Goal: Information Seeking & Learning: Learn about a topic

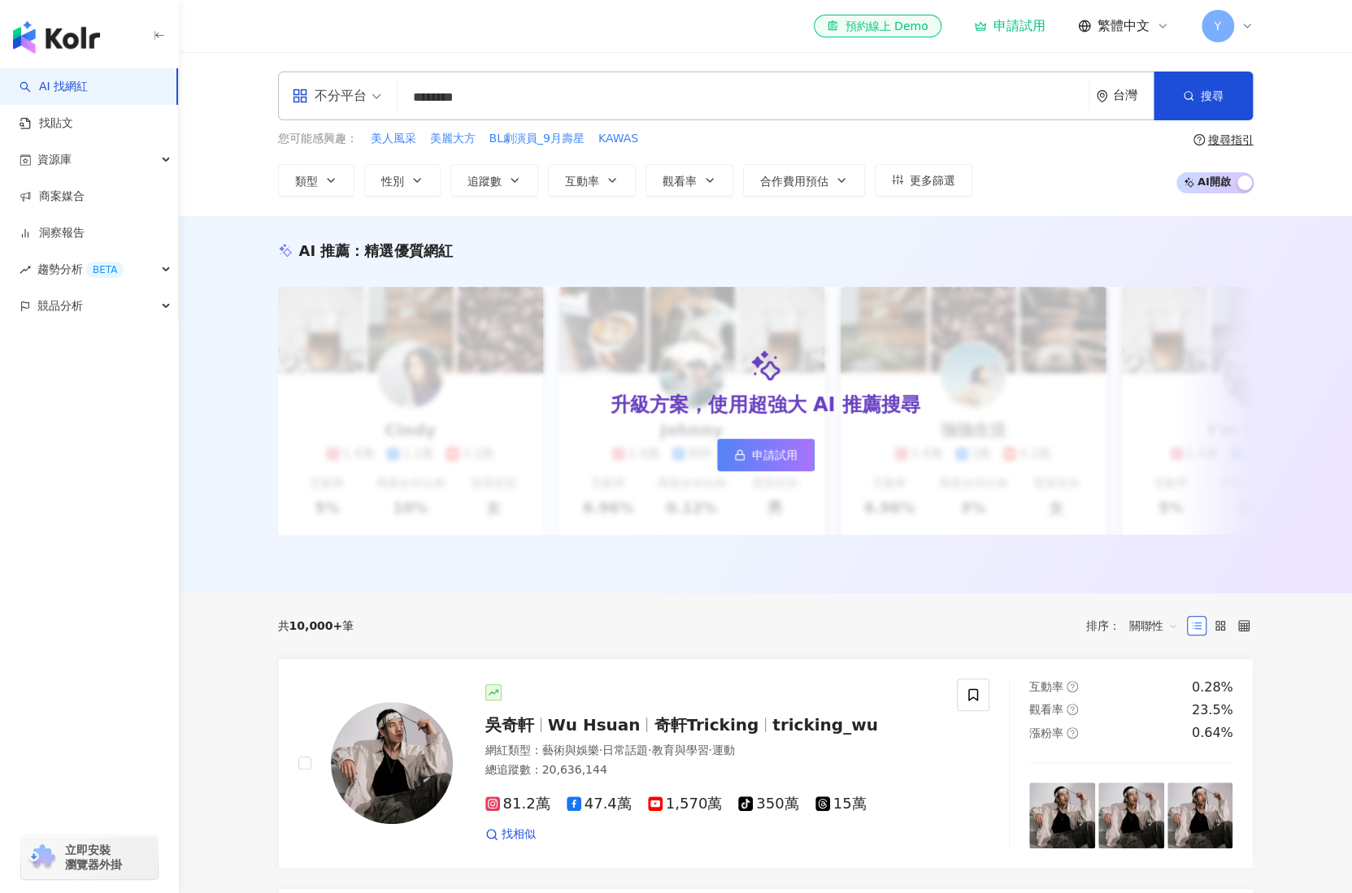
type input "*********"
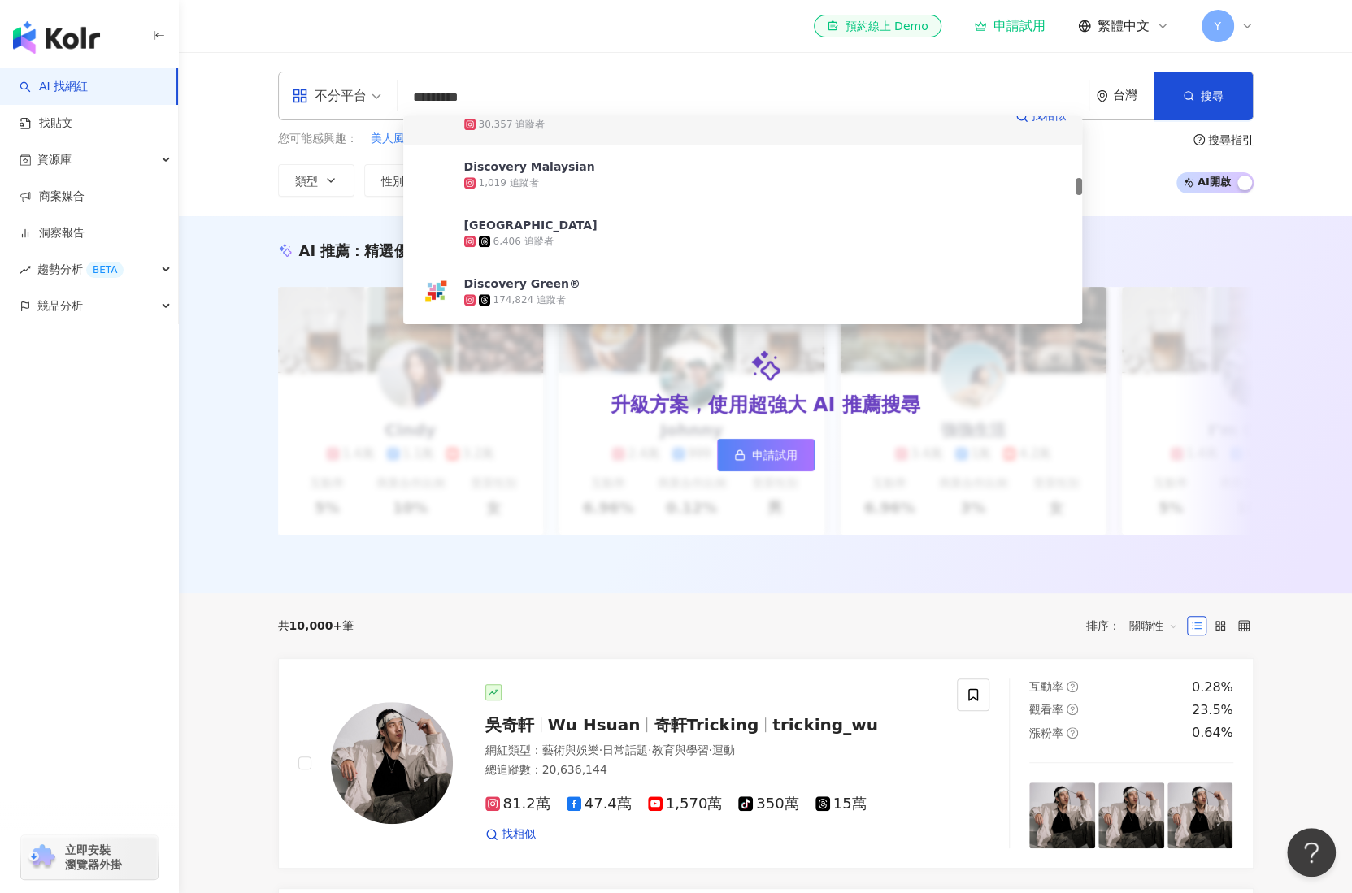
scroll to position [569, 0]
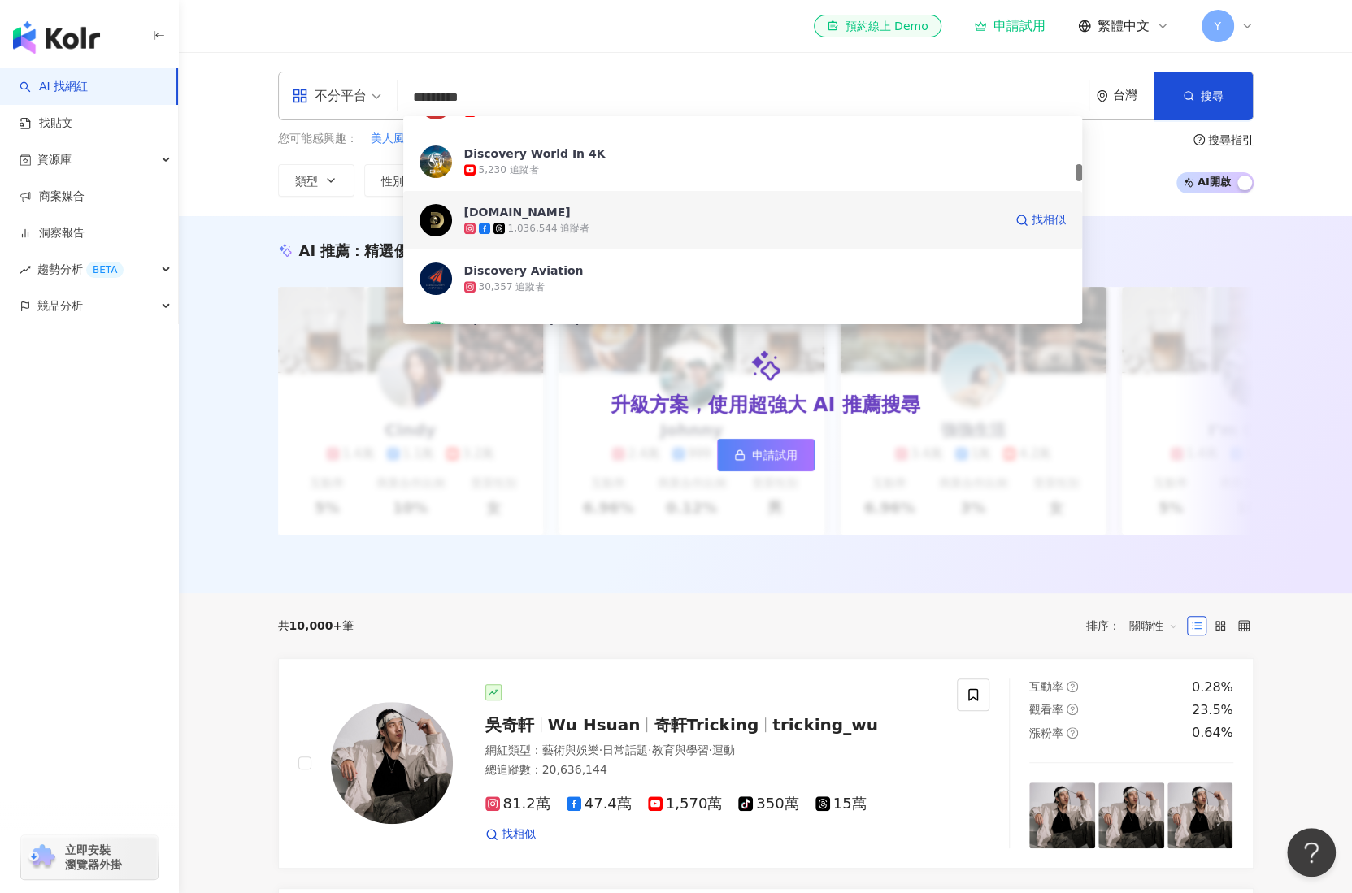
click at [600, 235] on div "1,036,544 追蹤者" at bounding box center [733, 228] width 539 height 16
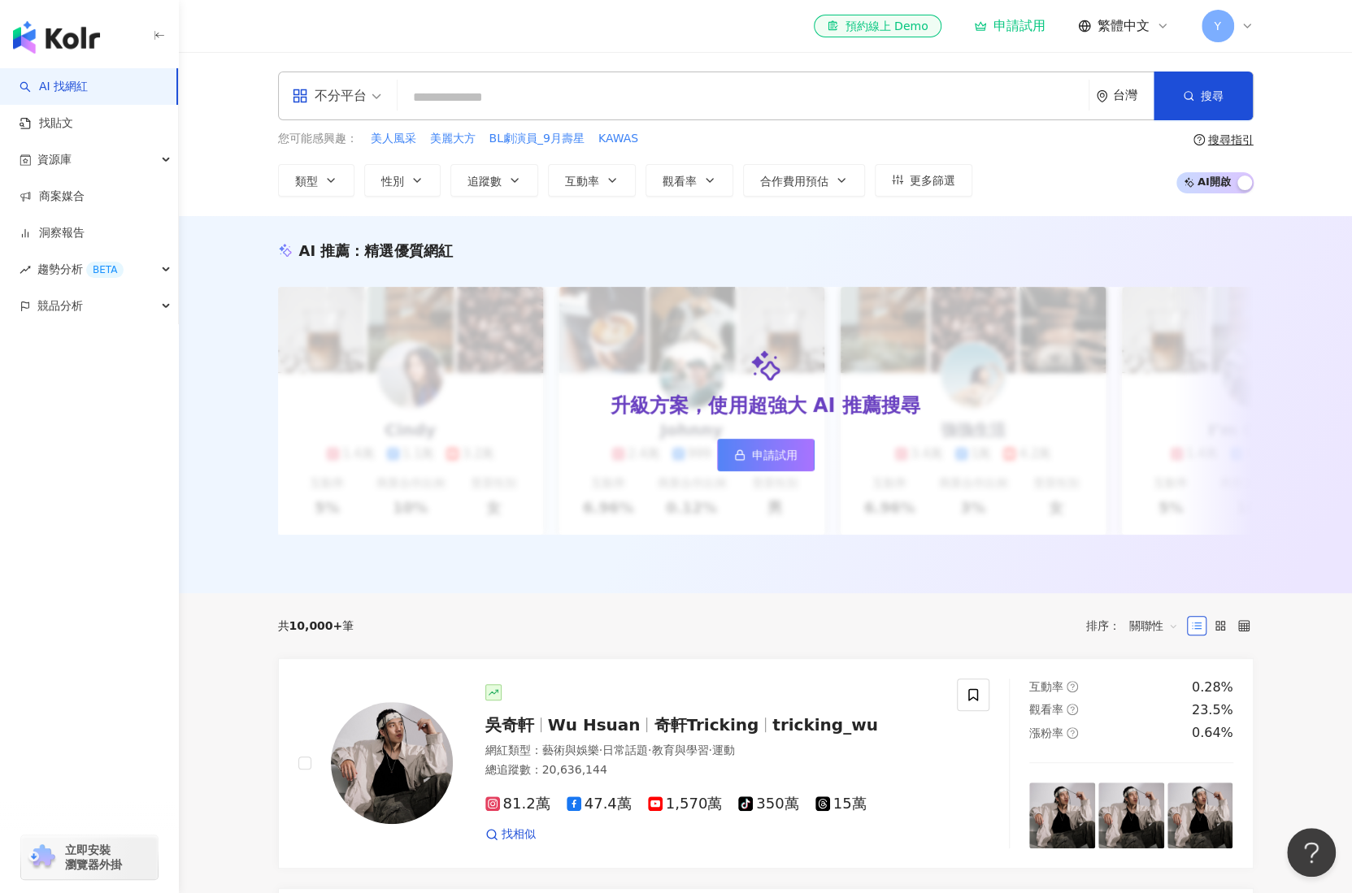
click at [612, 76] on div "不分平台 台灣 搜尋" at bounding box center [766, 96] width 976 height 49
click at [597, 85] on input "search" at bounding box center [743, 97] width 678 height 31
type input "*********"
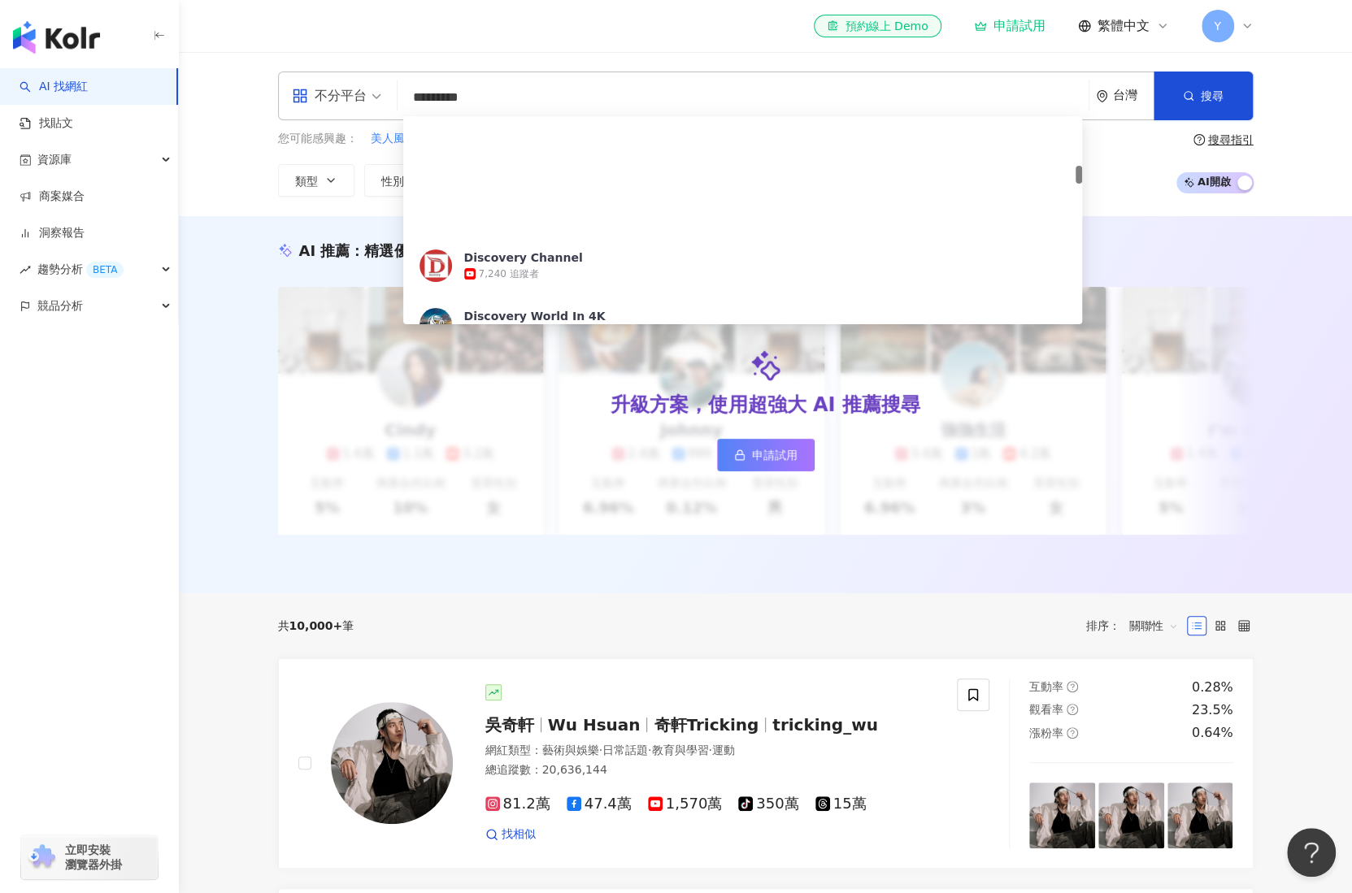
scroll to position [650, 0]
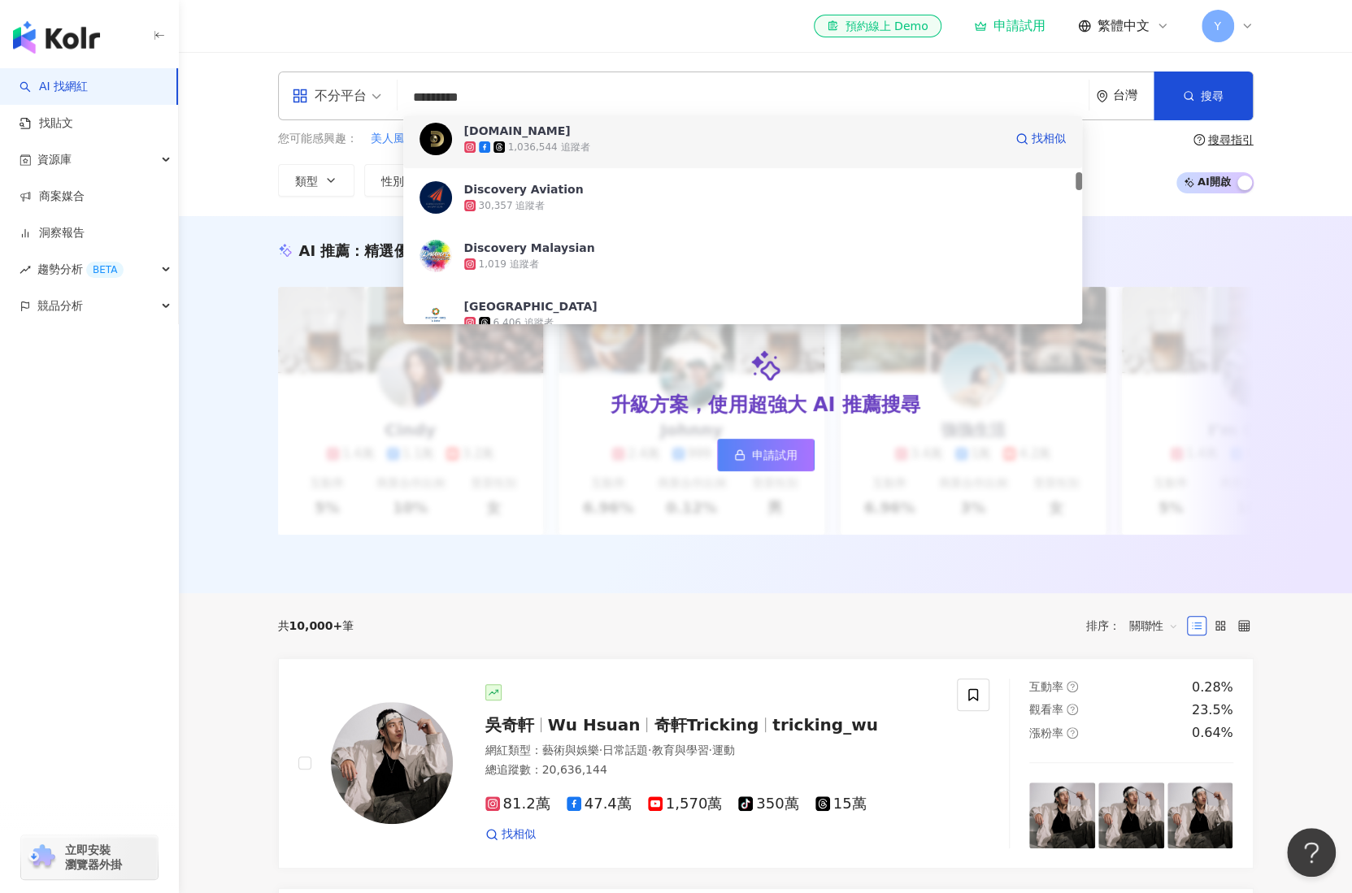
click at [596, 155] on div "discovery.tw 1,036,544 追蹤者 找相似" at bounding box center [742, 139] width 679 height 59
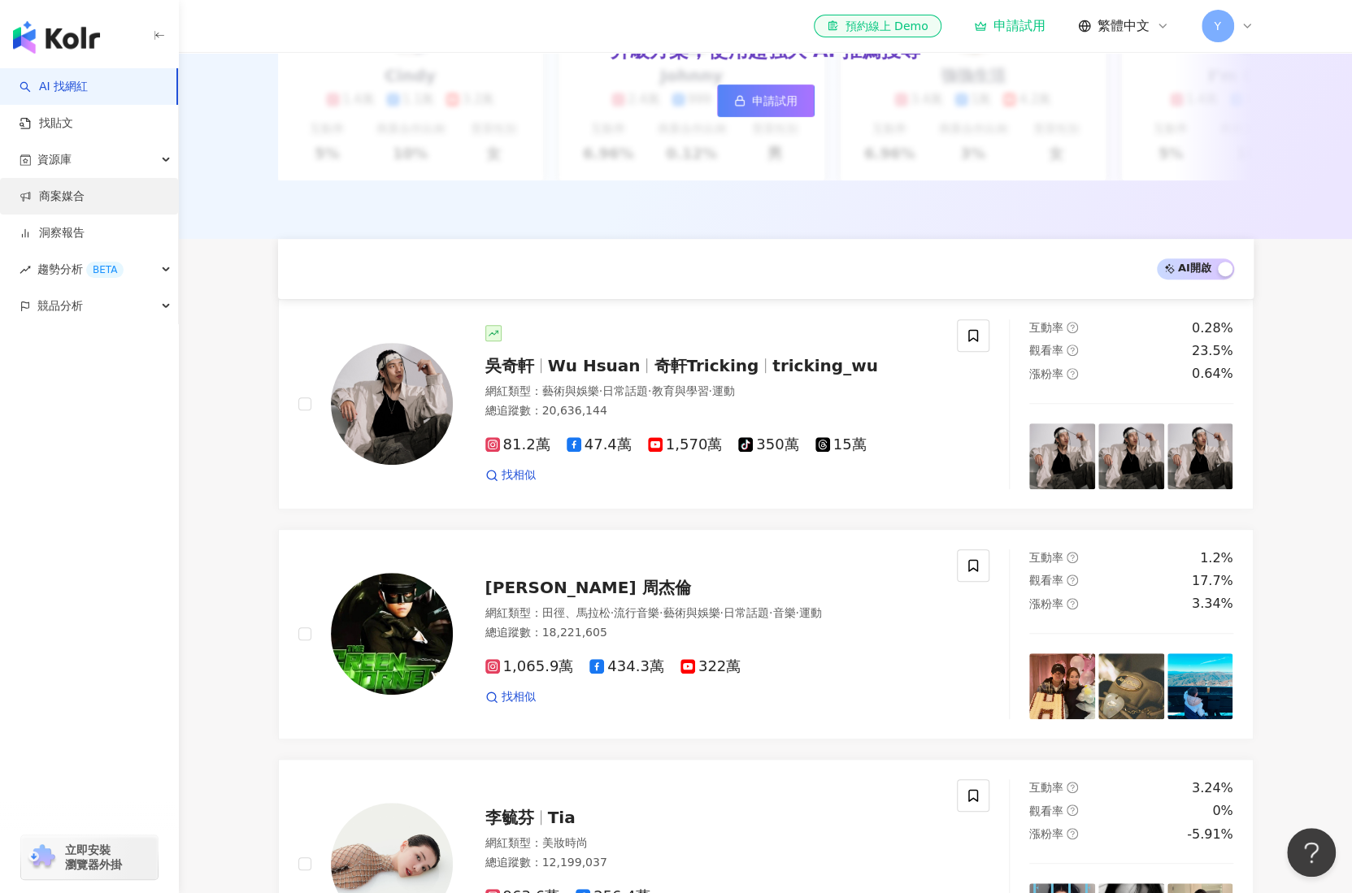
scroll to position [0, 0]
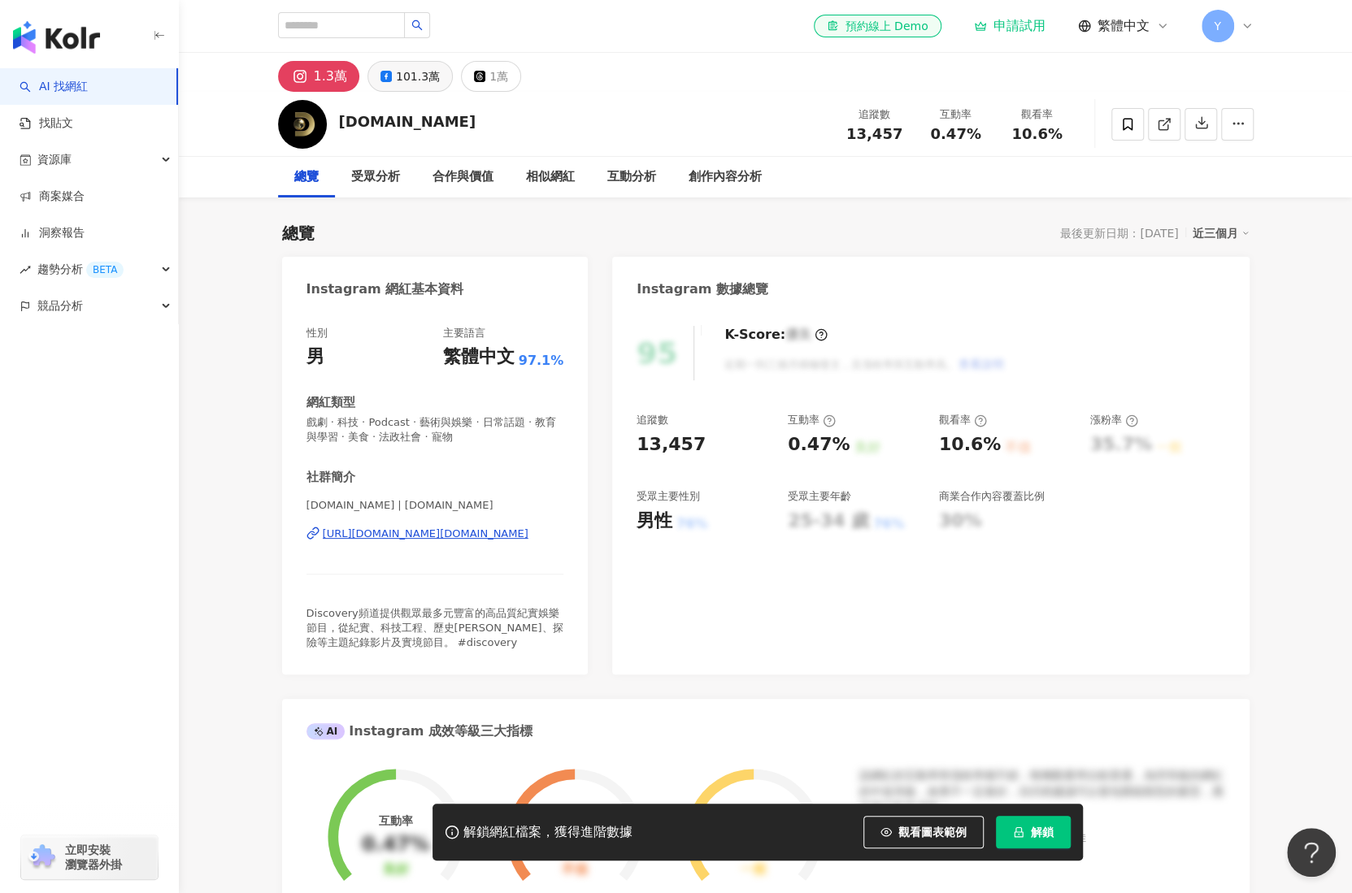
click at [403, 67] on div "101.3萬" at bounding box center [418, 76] width 44 height 23
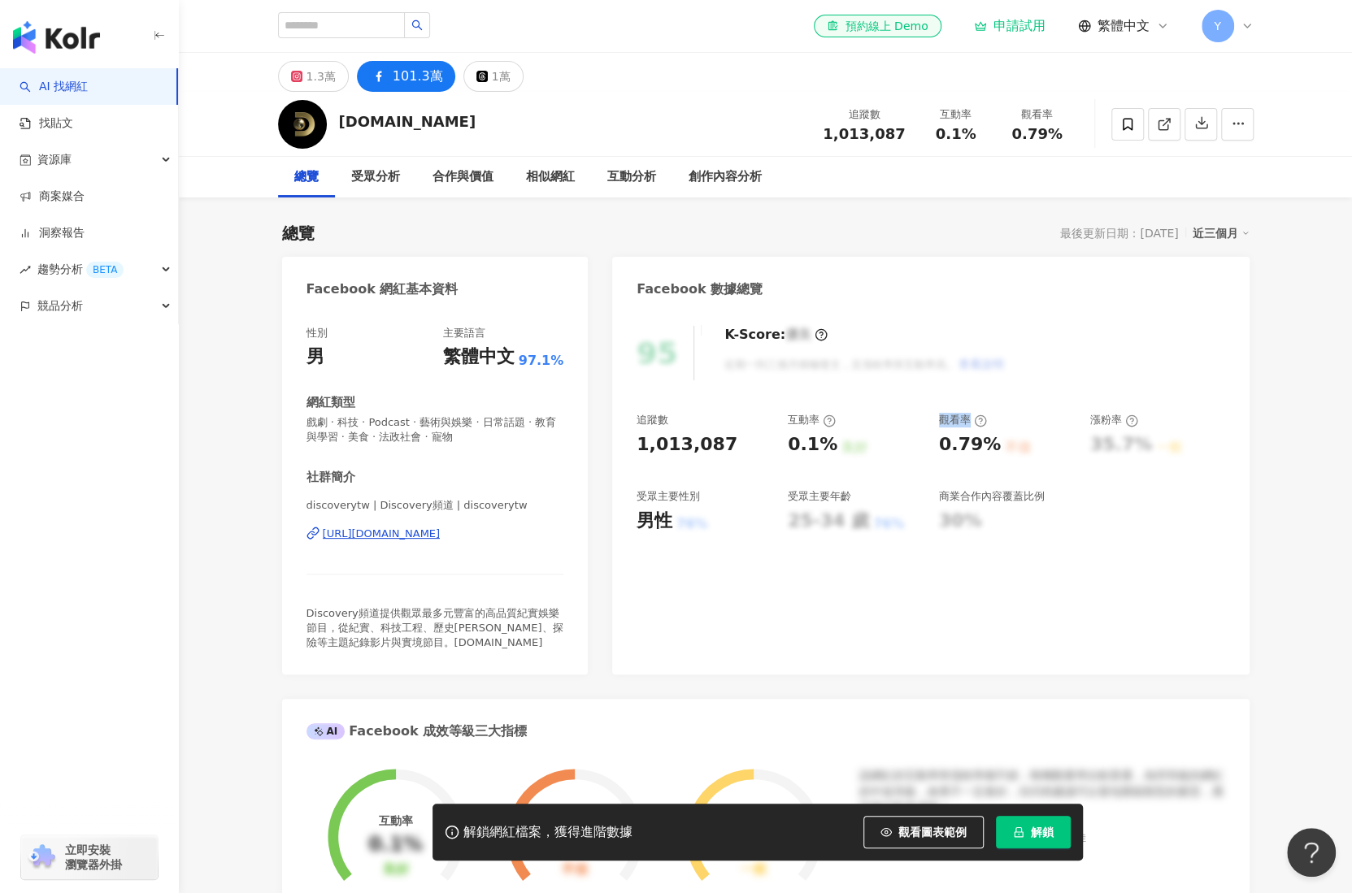
drag, startPoint x: 934, startPoint y: 416, endPoint x: 969, endPoint y: 421, distance: 35.3
click at [969, 421] on div "追蹤數 1,013,087 互動率 0.1% 良好 觀看率 0.79% 不佳 漲粉率 35.7% 一般 受眾主要性別 男性 76% 受眾主要年齡 25-34 …" at bounding box center [931, 473] width 588 height 120
click at [648, 172] on div "互動分析" at bounding box center [631, 177] width 49 height 20
click at [637, 175] on div "互動分析" at bounding box center [631, 177] width 49 height 20
